Goal: Task Accomplishment & Management: Use online tool/utility

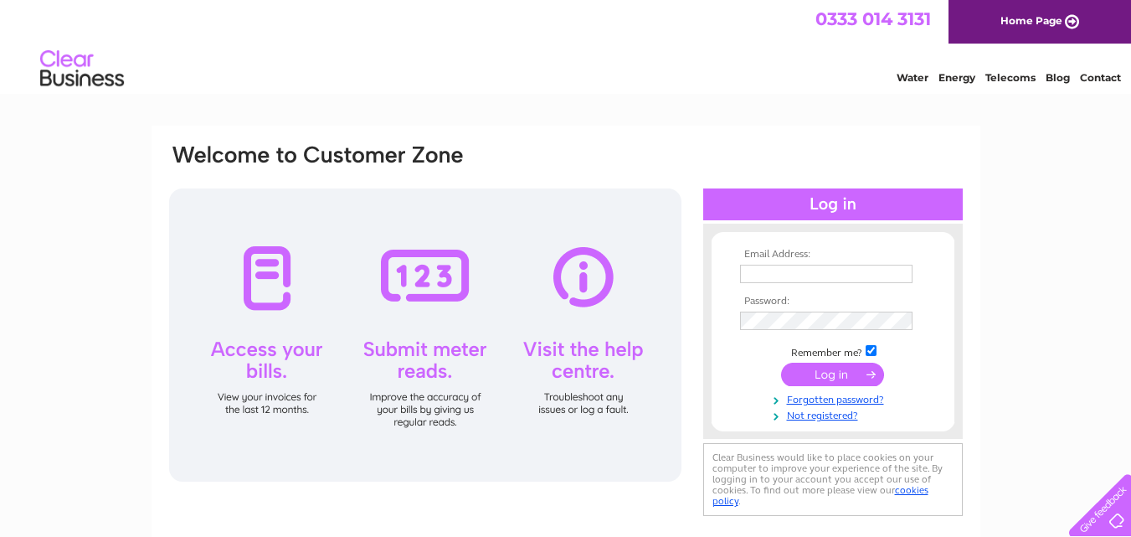
type input "woolandcreations51@gmail.com"
click at [815, 375] on input "submit" at bounding box center [832, 374] width 103 height 23
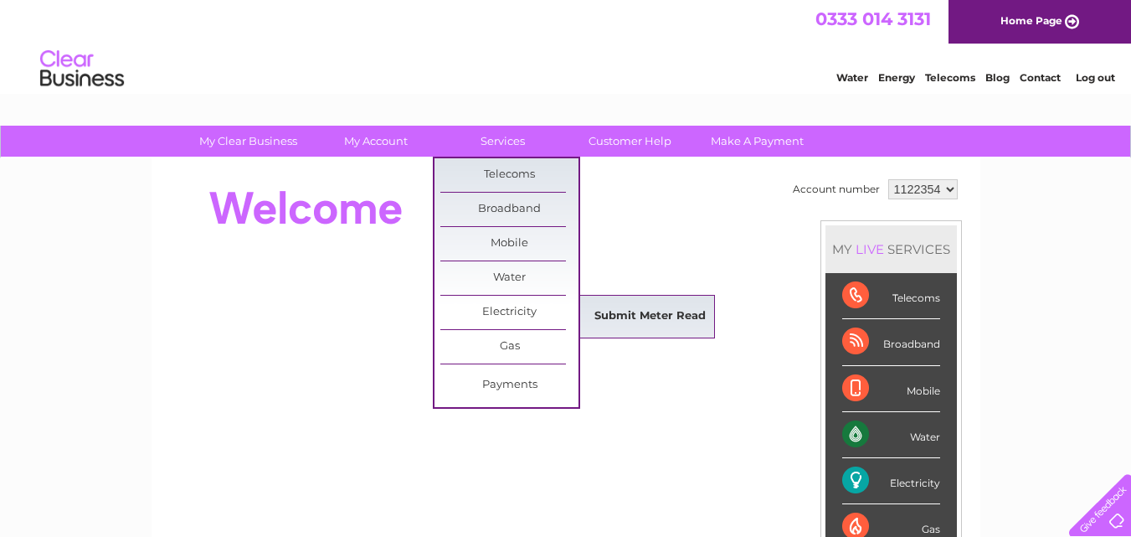
click at [653, 318] on link "Submit Meter Read" at bounding box center [650, 317] width 138 height 34
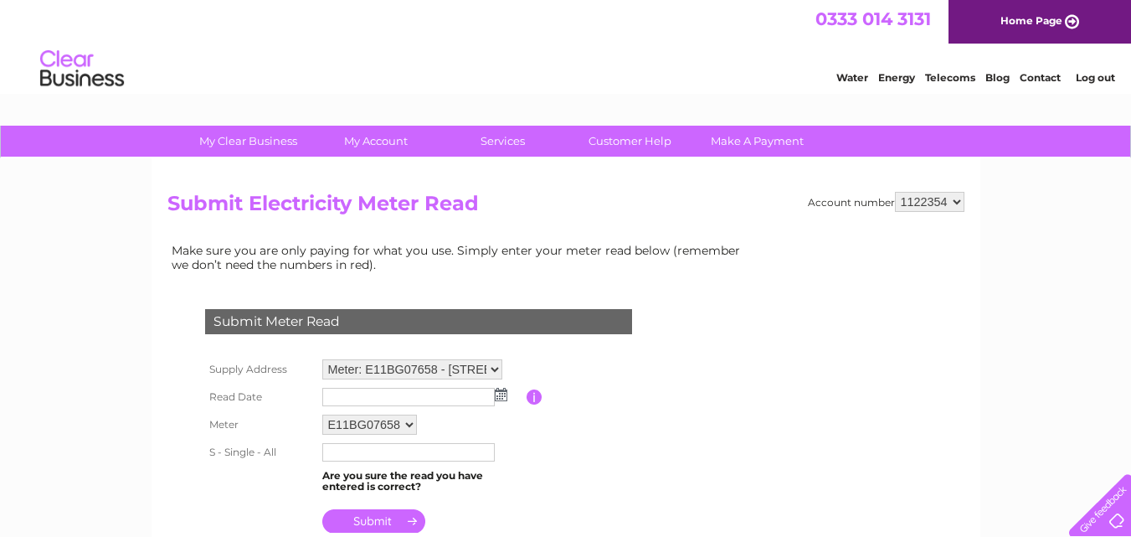
click at [498, 389] on img at bounding box center [501, 394] width 13 height 13
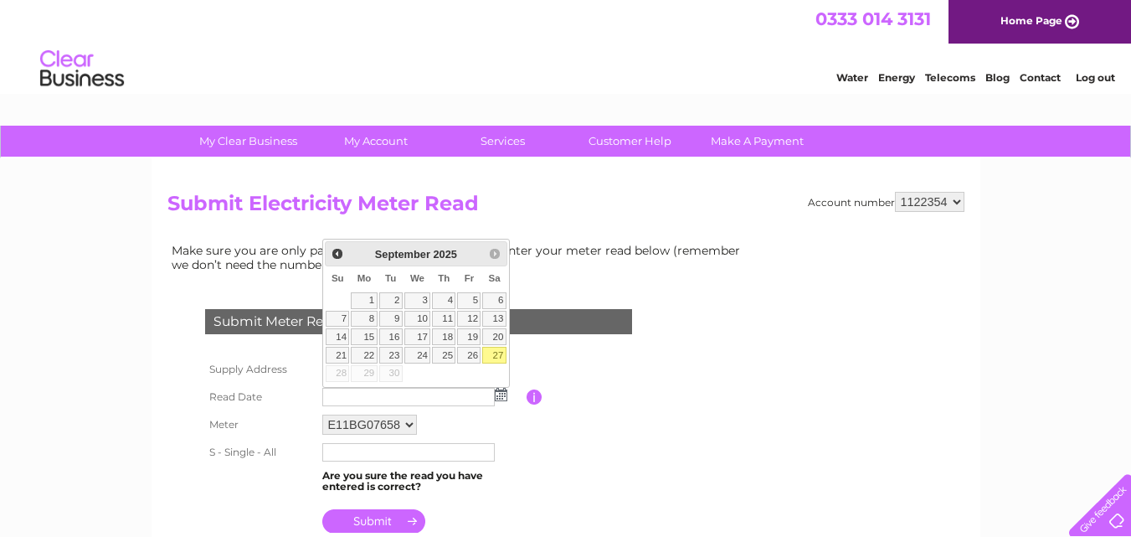
click at [501, 352] on link "27" at bounding box center [493, 355] width 23 height 17
type input "2025/09/27"
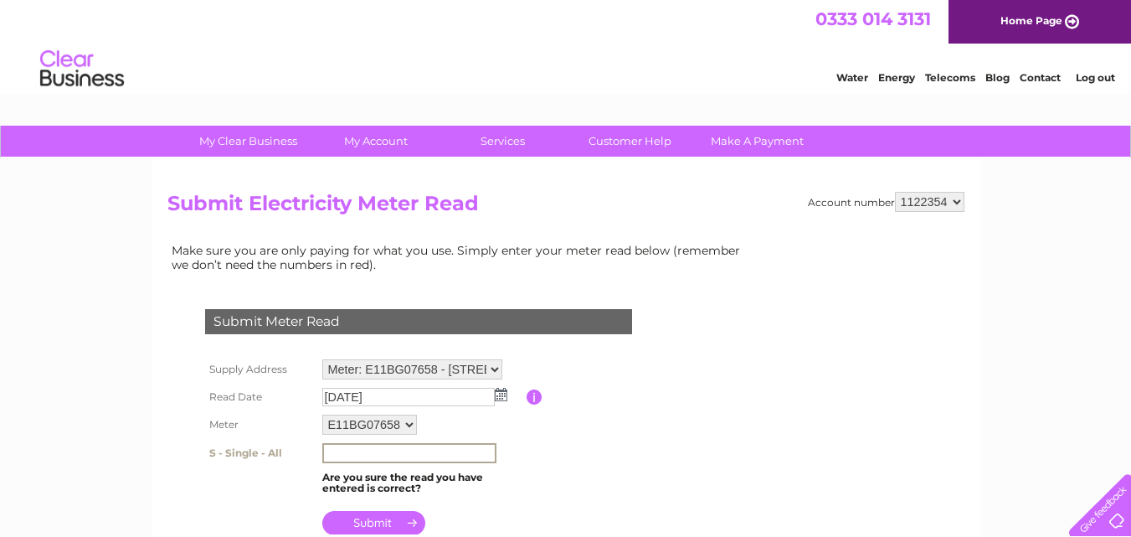
click at [409, 454] on input "text" at bounding box center [409, 453] width 174 height 20
type input "123462"
click at [384, 518] on input "submit" at bounding box center [373, 520] width 103 height 23
